Goal: Information Seeking & Learning: Stay updated

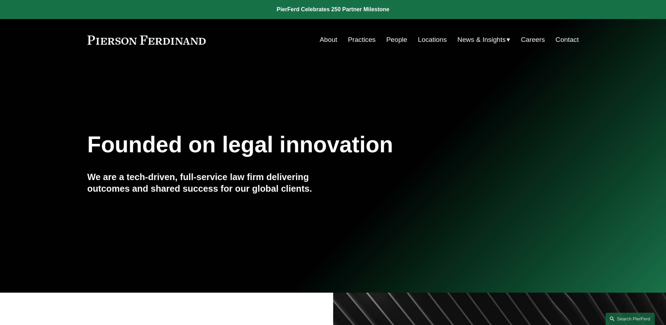
click at [0, 0] on span "News" at bounding box center [0, 0] width 0 height 0
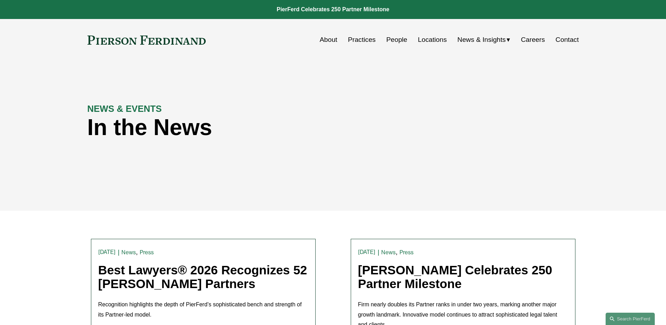
click at [252, 269] on link "Best Lawyers® 2026 Recognizes 52 [PERSON_NAME] Partners" at bounding box center [202, 276] width 209 height 27
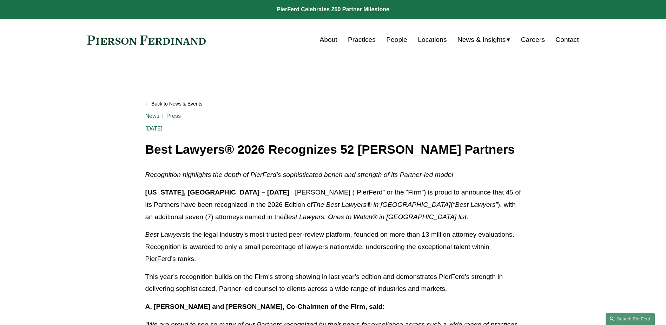
click at [0, 0] on span "News" at bounding box center [0, 0] width 0 height 0
